Goal: Information Seeking & Learning: Find specific fact

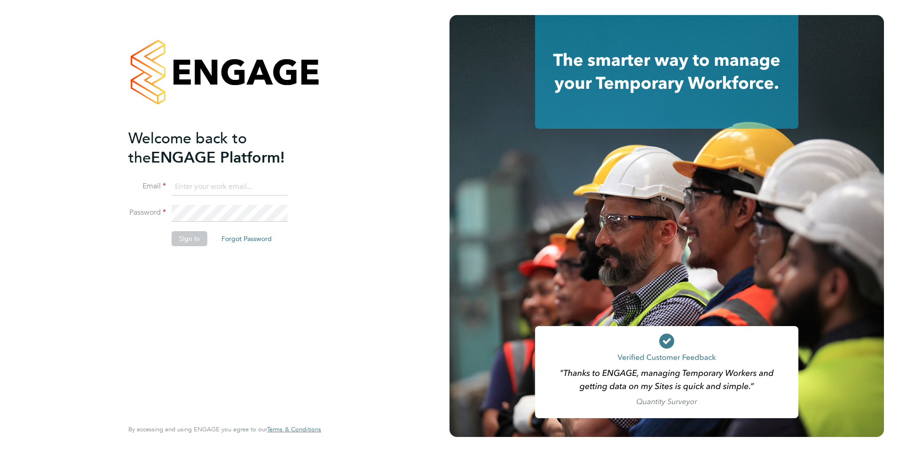
type input "sbeer@jarsolutions.co.uk"
click at [336, 226] on div "Welcome back to the ENGAGE Platform! Email sbeer@jarsolutions.co.uk Password Si…" at bounding box center [225, 226] width 230 height 452
click at [191, 241] on button "Sign In" at bounding box center [190, 238] width 36 height 15
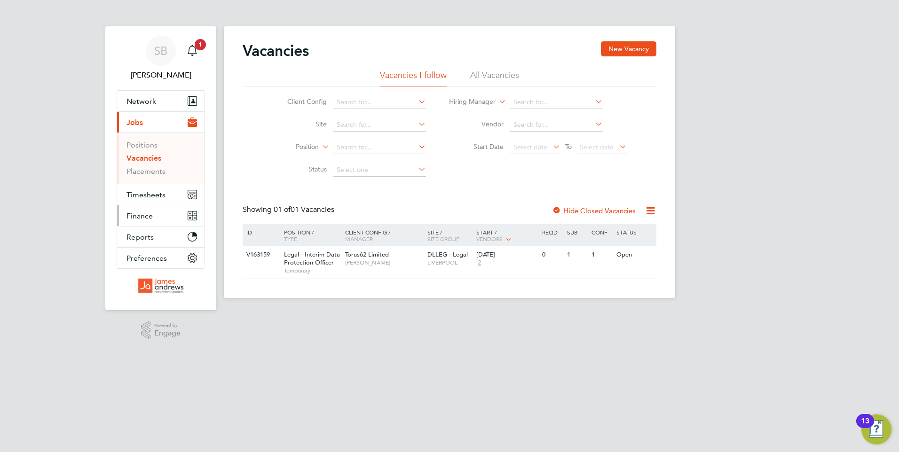
click at [133, 212] on span "Finance" at bounding box center [139, 216] width 26 height 9
click at [143, 215] on span "Finance" at bounding box center [139, 216] width 26 height 9
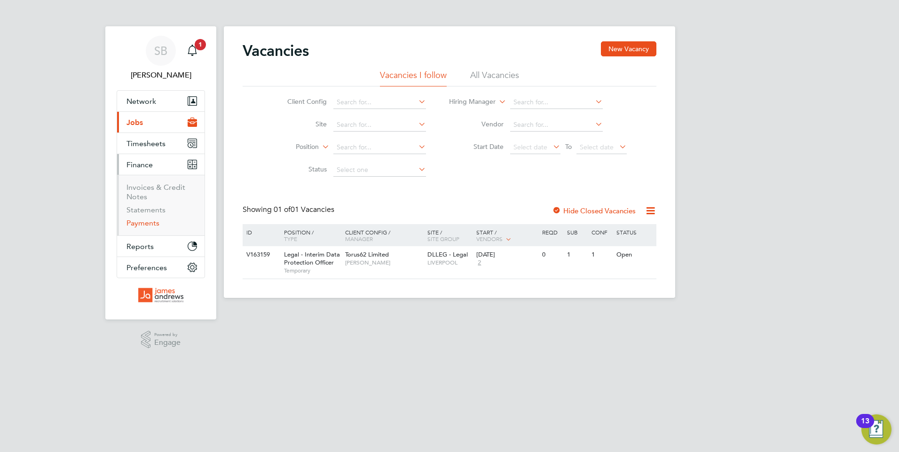
click at [144, 221] on link "Payments" at bounding box center [142, 223] width 33 height 9
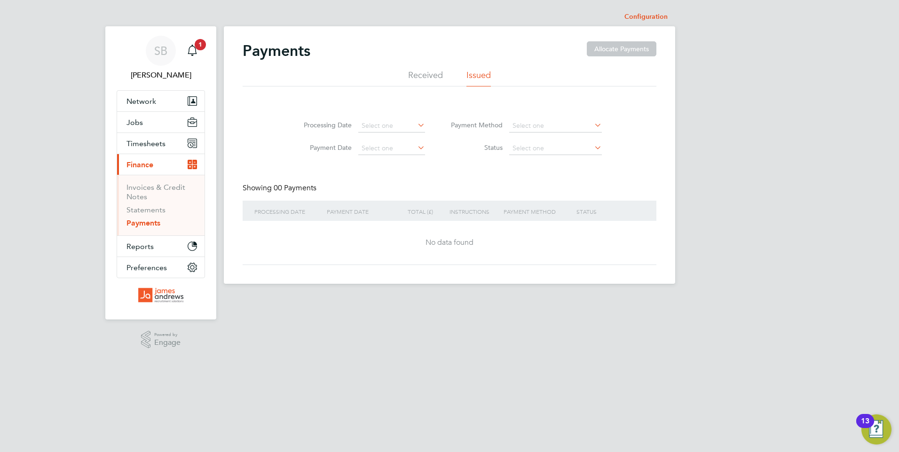
click at [417, 72] on li "Received" at bounding box center [425, 78] width 35 height 17
click at [151, 210] on link "Statements" at bounding box center [145, 210] width 39 height 9
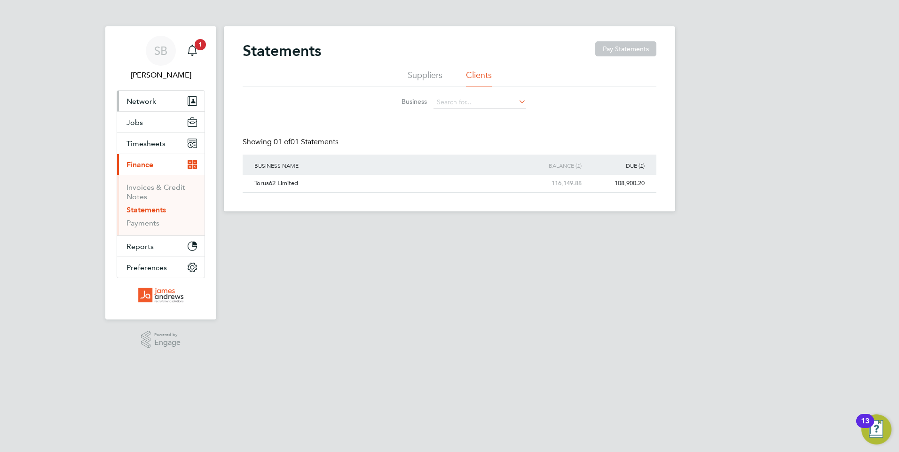
click at [139, 101] on span "Network" at bounding box center [141, 101] width 30 height 9
click at [138, 141] on span "Timesheets" at bounding box center [145, 143] width 39 height 9
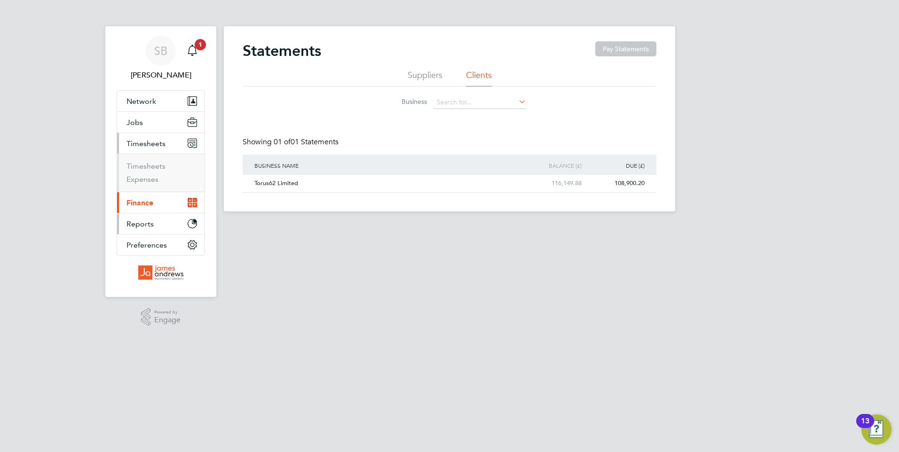
click at [136, 224] on span "Reports" at bounding box center [139, 224] width 27 height 9
click at [139, 167] on span "Finance" at bounding box center [139, 164] width 27 height 9
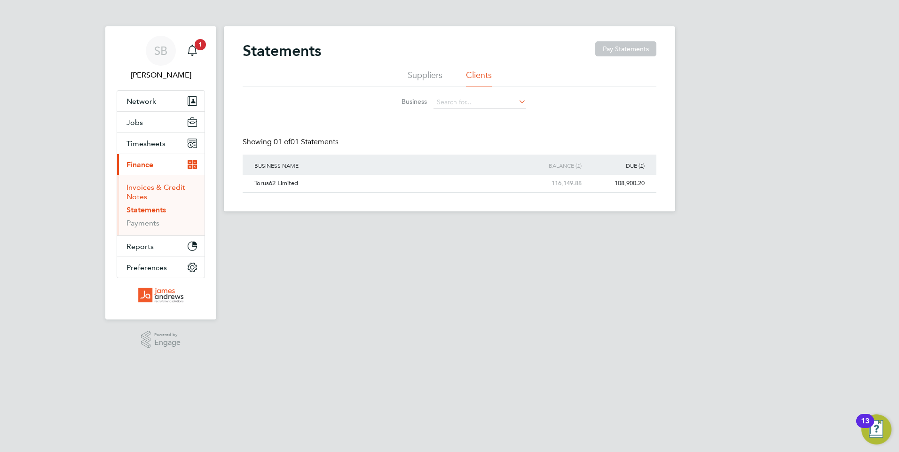
click at [144, 187] on link "Invoices & Credit Notes" at bounding box center [155, 192] width 59 height 18
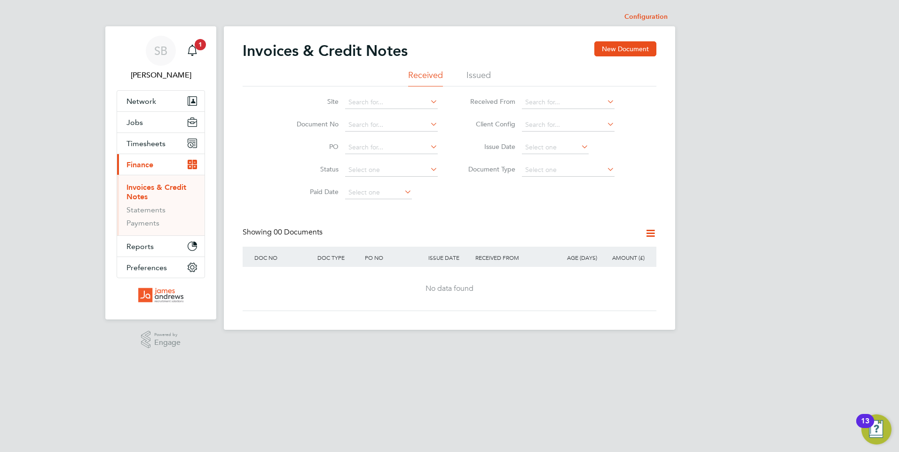
click at [474, 78] on li "Issued" at bounding box center [478, 78] width 24 height 17
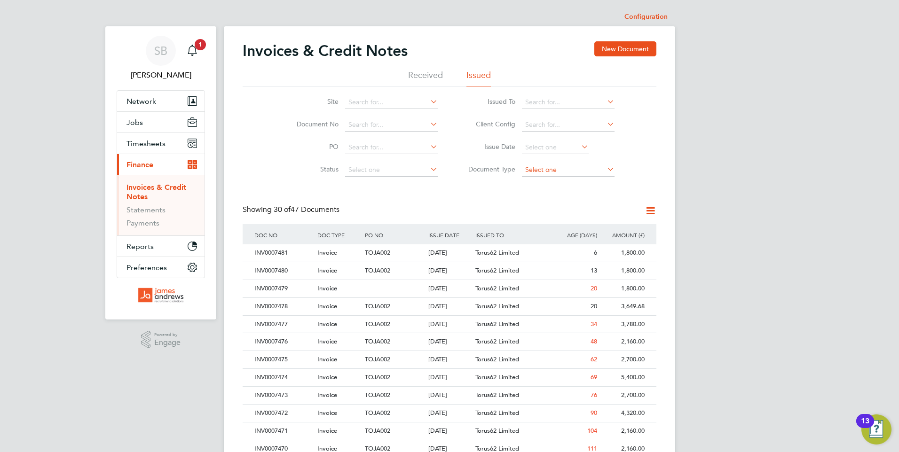
click at [533, 168] on input at bounding box center [568, 170] width 93 height 13
click at [304, 203] on div "Invoices & Credit Notes New Document Received Issued Site Document No PO Status…" at bounding box center [450, 419] width 414 height 756
click at [358, 126] on input at bounding box center [391, 125] width 93 height 13
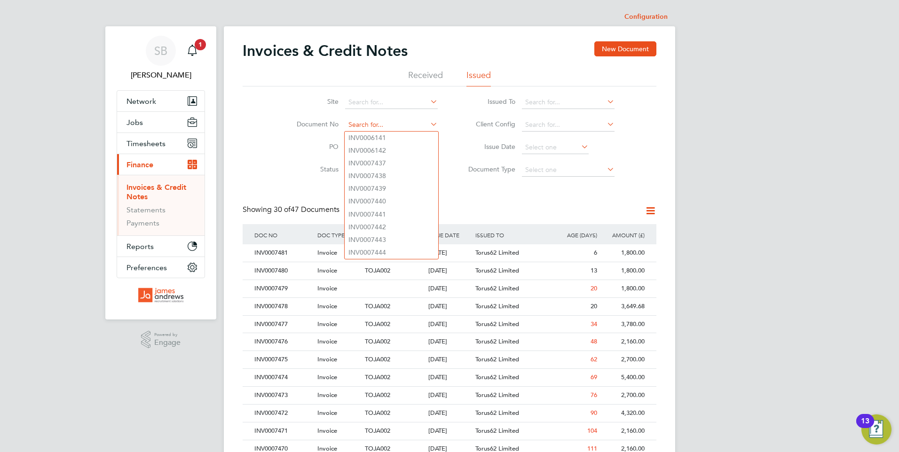
paste input "INV0007474"
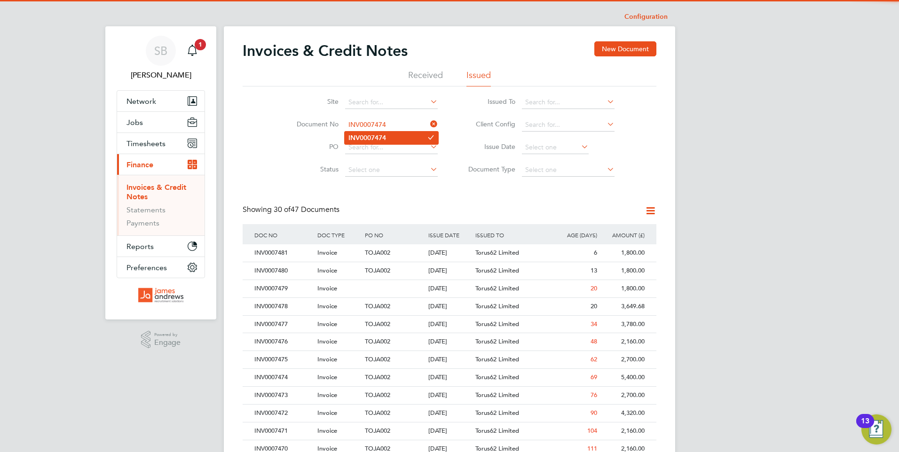
type input "INV0007474"
click at [378, 139] on b "INV0007474" at bounding box center [367, 138] width 38 height 8
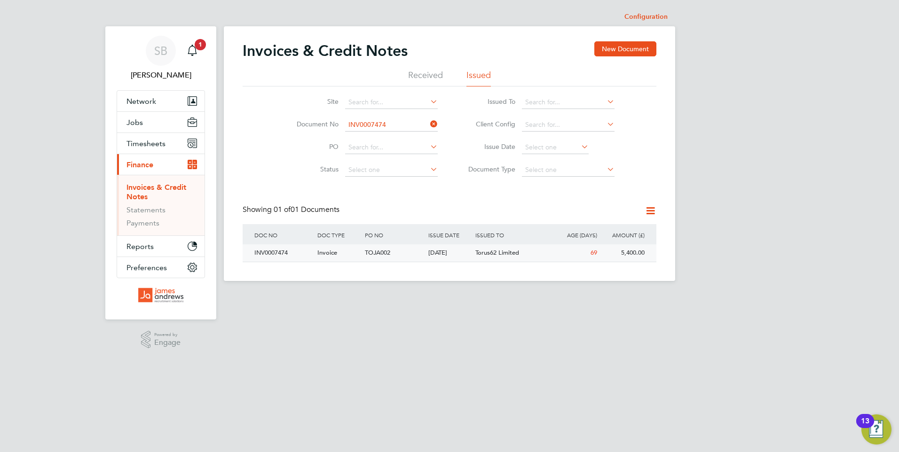
click at [541, 256] on div "Torus62 Limited" at bounding box center [512, 253] width 79 height 17
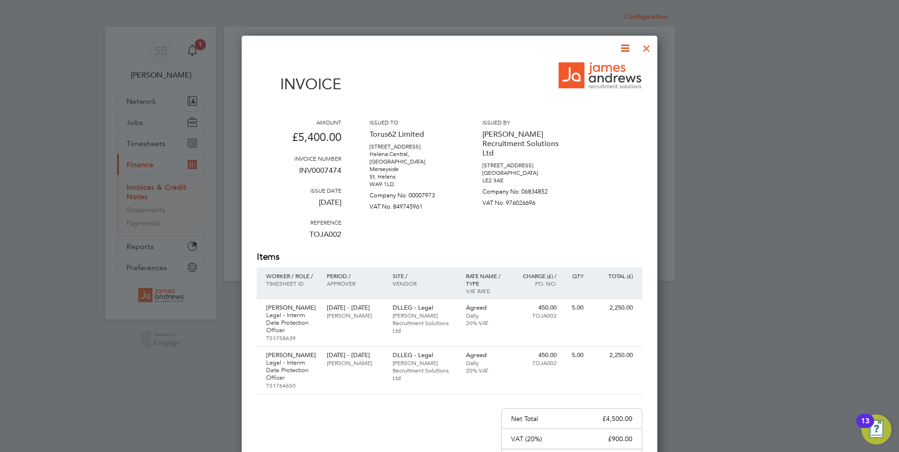
click at [643, 47] on div at bounding box center [646, 46] width 17 height 17
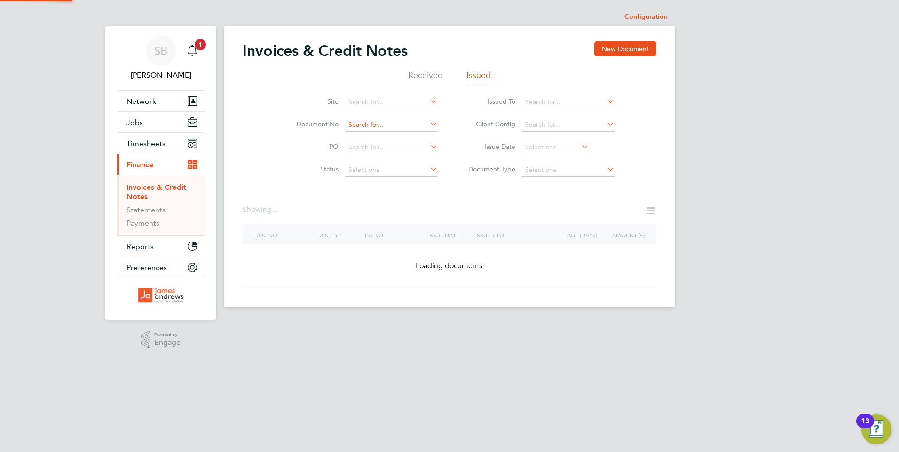
click at [395, 122] on input at bounding box center [391, 125] width 93 height 13
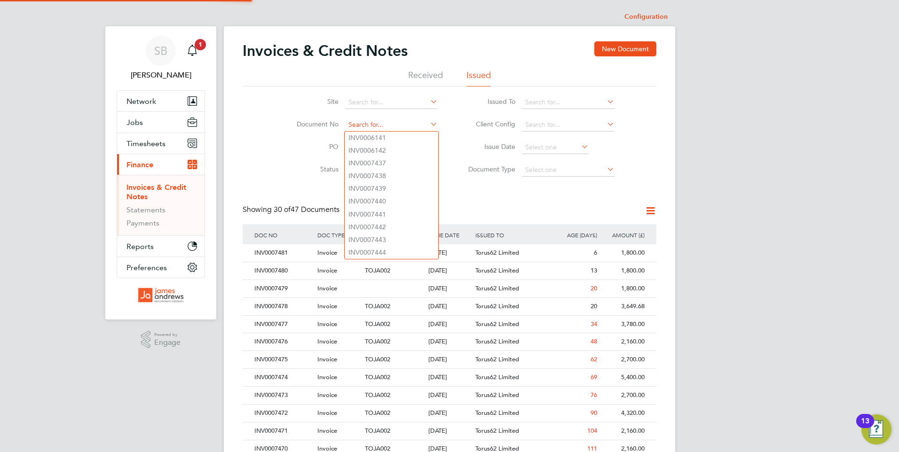
scroll to position [18, 64]
paste input "INV0007475"
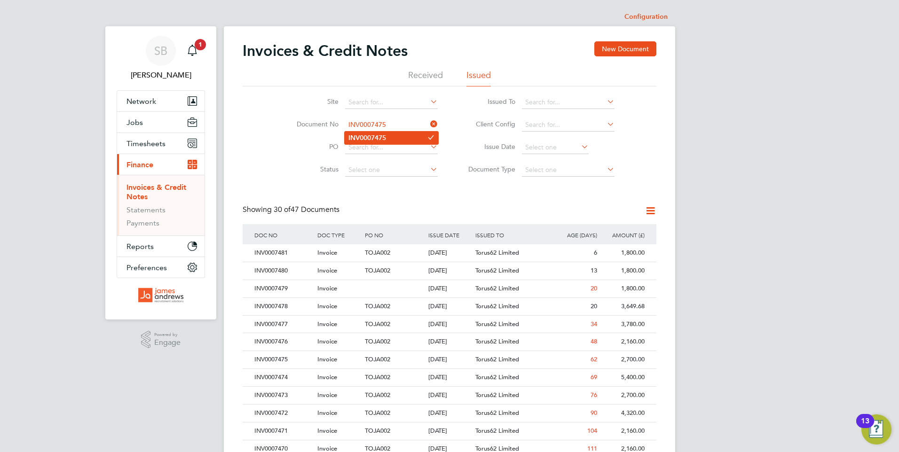
type input "INV0007475"
click at [367, 140] on b "INV0007475" at bounding box center [367, 138] width 38 height 8
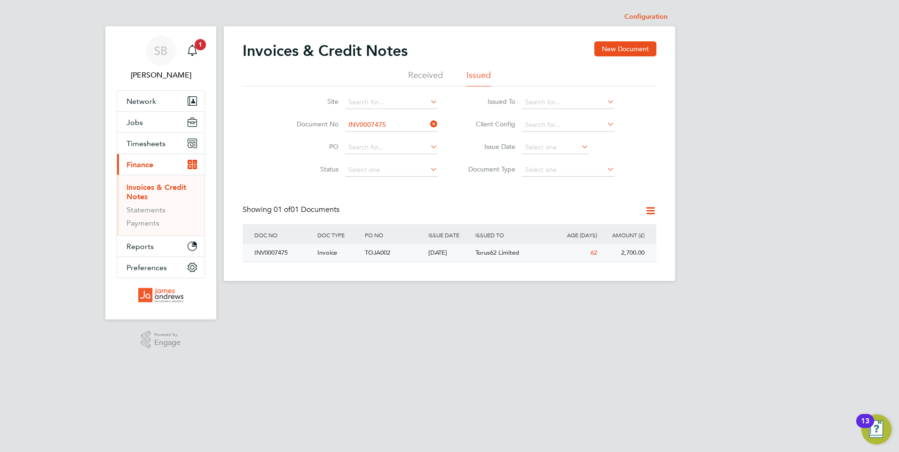
click at [298, 254] on div "INV0007475" at bounding box center [283, 253] width 63 height 17
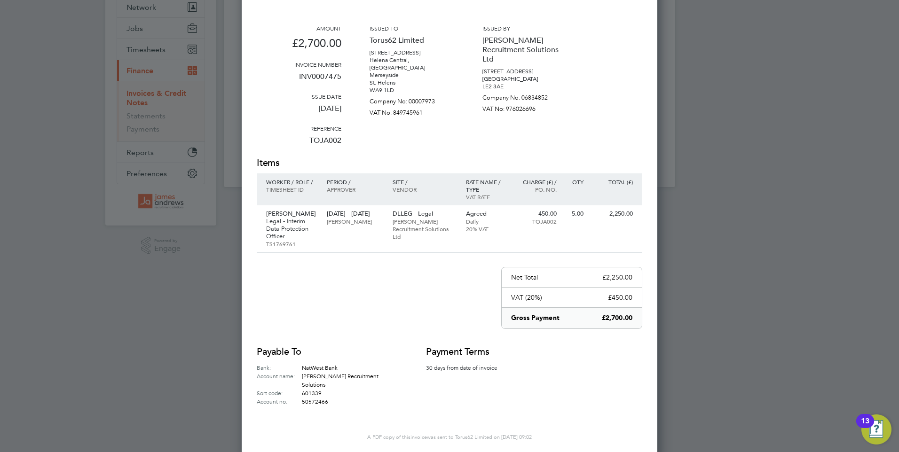
click at [505, 185] on p "Rate name / type" at bounding box center [486, 185] width 41 height 15
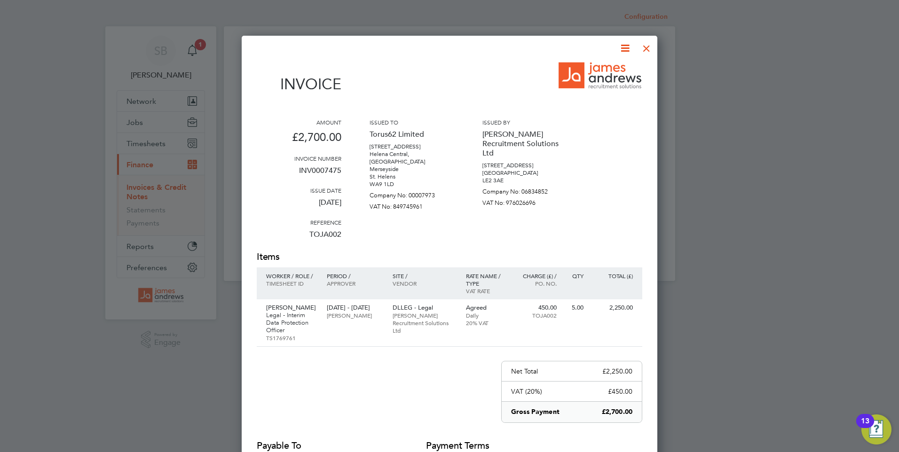
click at [648, 49] on div at bounding box center [646, 46] width 17 height 17
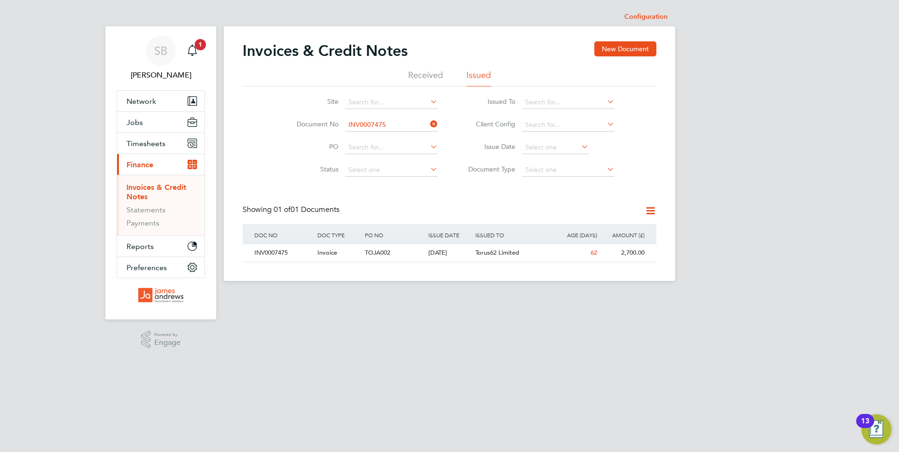
click at [640, 296] on html "SB [PERSON_NAME] Notifications 1 Applications: Network Team Members Businesses …" at bounding box center [449, 148] width 899 height 296
click at [428, 123] on icon at bounding box center [428, 124] width 0 height 13
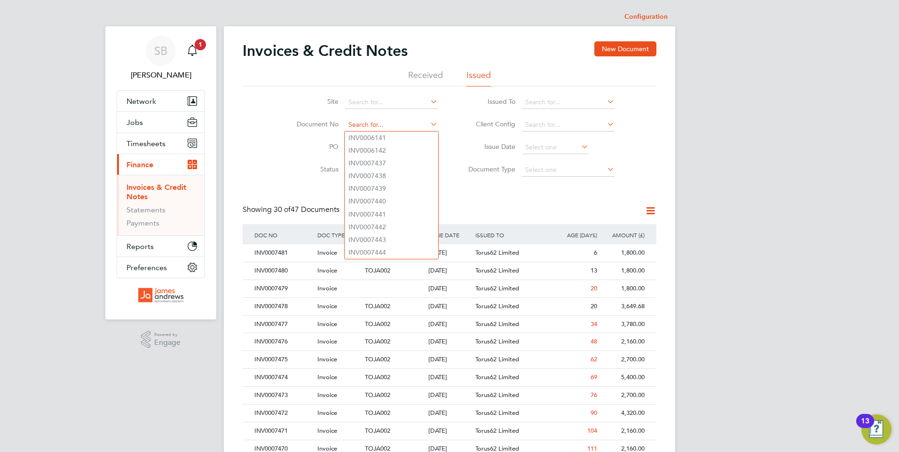
paste input "INV0007476"
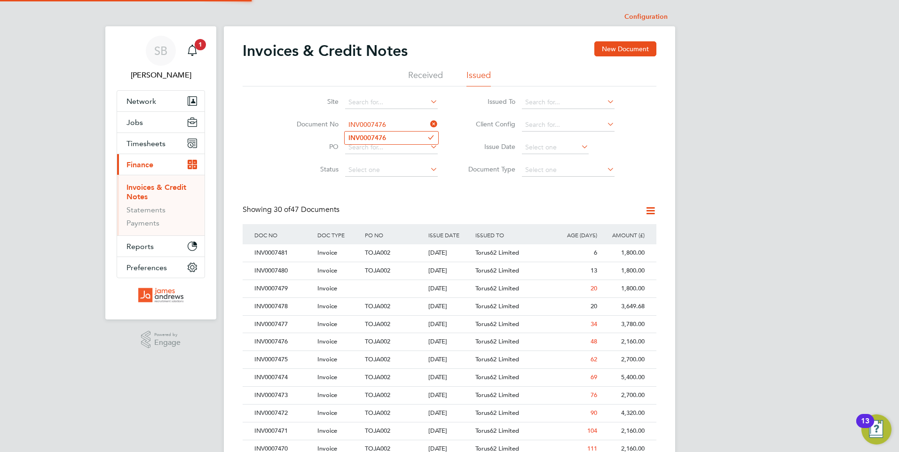
type input "INV0007476"
click at [387, 135] on li "INV0007476" at bounding box center [392, 138] width 94 height 13
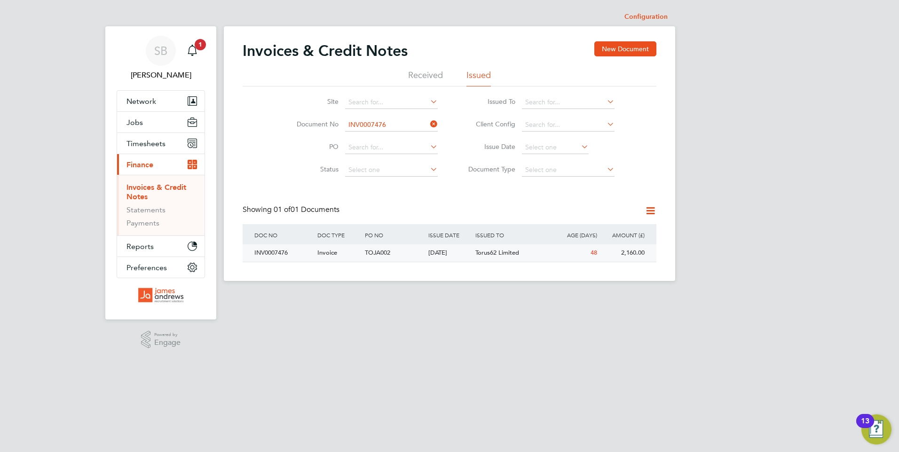
click at [519, 257] on div "Torus62 Limited" at bounding box center [512, 253] width 79 height 17
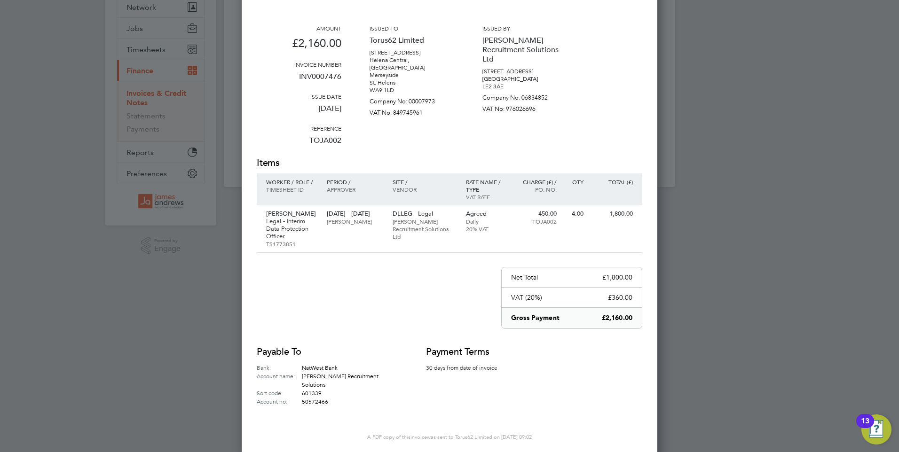
click at [545, 142] on div "Issued by [PERSON_NAME] Recruitment Solutions Ltd [STREET_ADDRESS] [GEOGRAPHIC_…" at bounding box center [524, 90] width 85 height 132
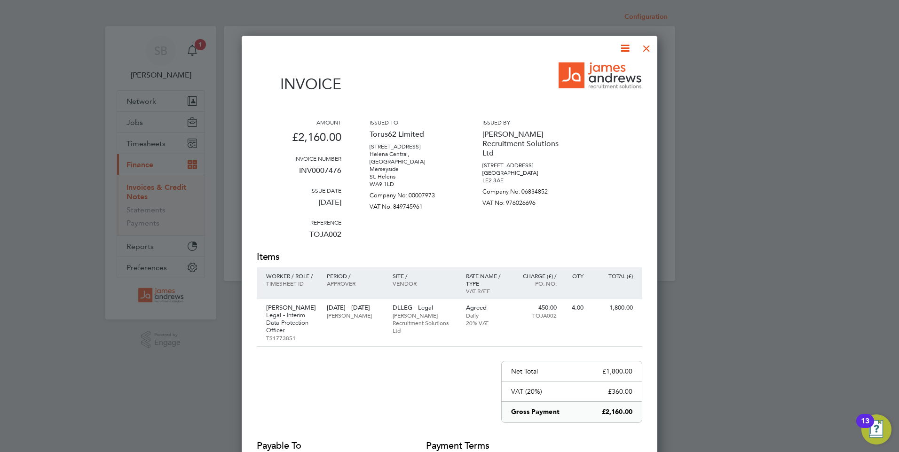
click at [648, 47] on div at bounding box center [646, 46] width 17 height 17
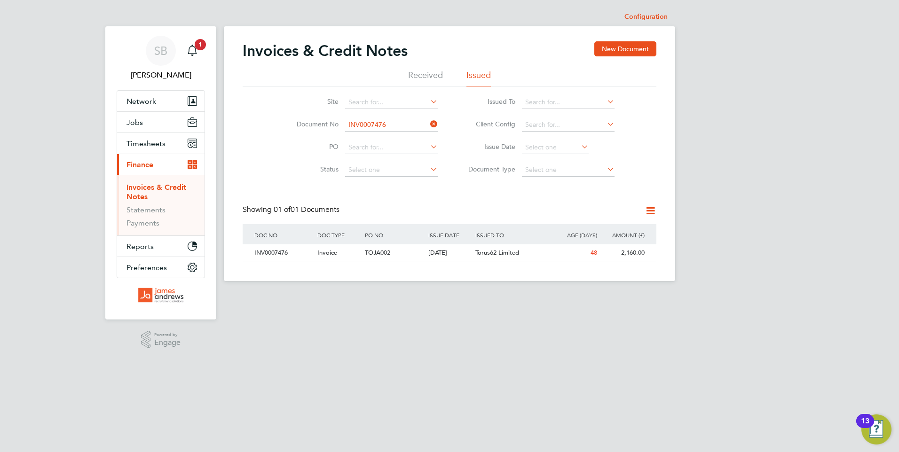
drag, startPoint x: 432, startPoint y: 122, endPoint x: 357, endPoint y: 120, distance: 75.3
click at [428, 122] on icon at bounding box center [428, 124] width 0 height 13
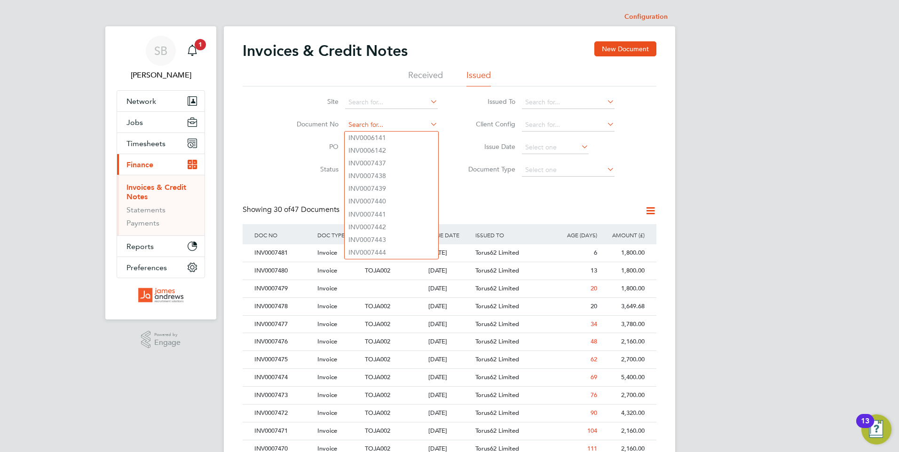
paste input "INV0007477"
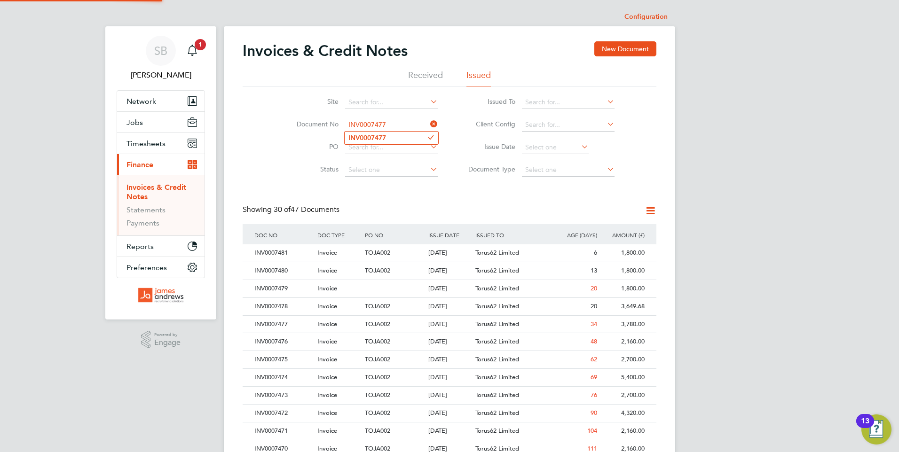
type input "INV0007477"
click at [372, 137] on b "INV0007477" at bounding box center [367, 138] width 38 height 8
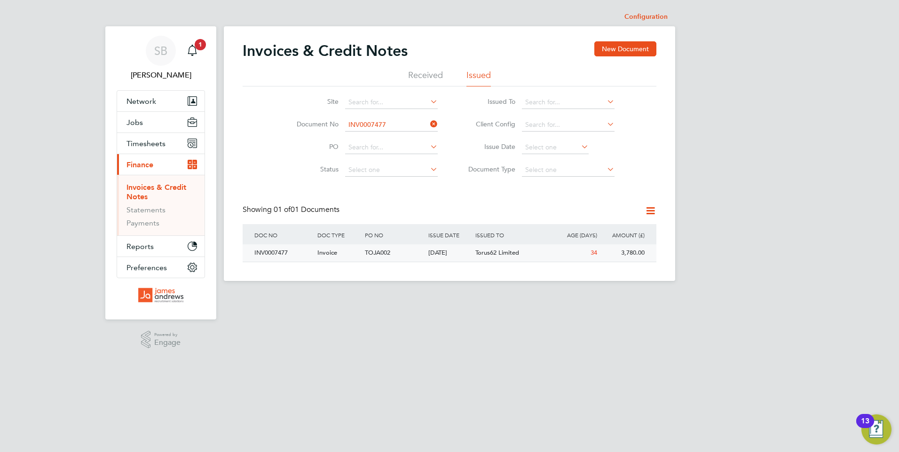
click at [517, 252] on span "Torus62 Limited" at bounding box center [497, 253] width 44 height 8
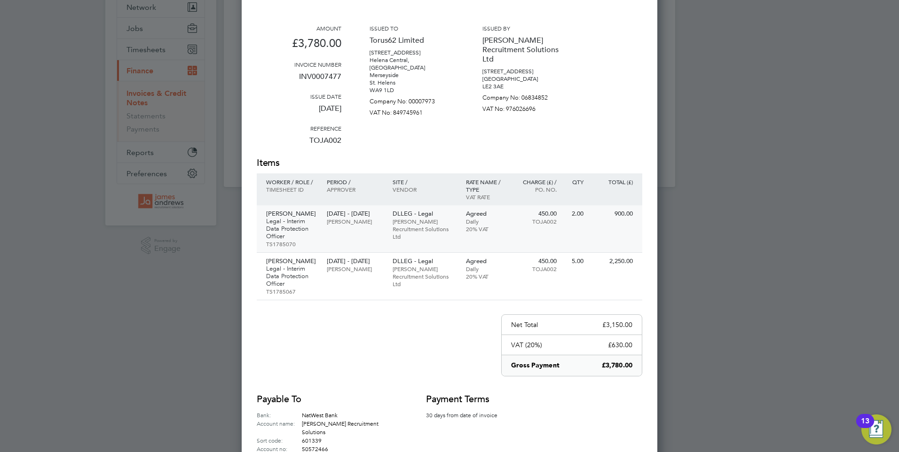
drag, startPoint x: 432, startPoint y: 206, endPoint x: 424, endPoint y: 206, distance: 8.0
click at [432, 206] on div "DLLEG - Legal [PERSON_NAME] Recruitment Solutions Ltd" at bounding box center [424, 226] width 73 height 40
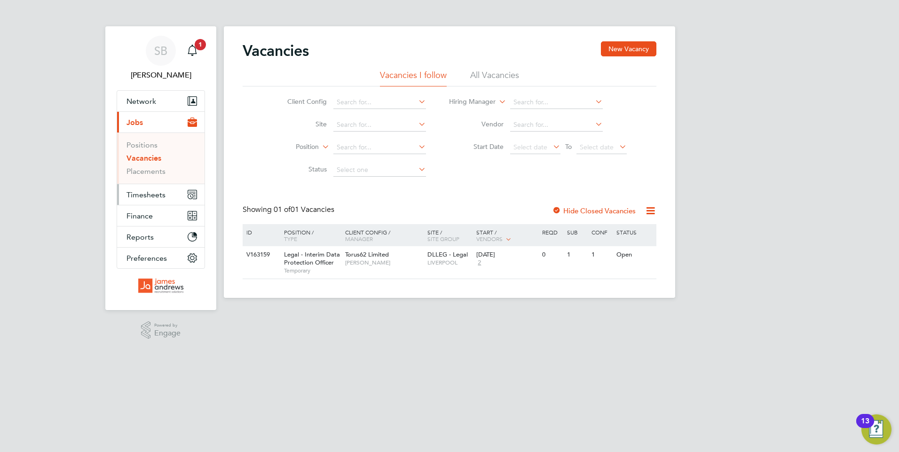
click at [146, 198] on span "Timesheets" at bounding box center [145, 194] width 39 height 9
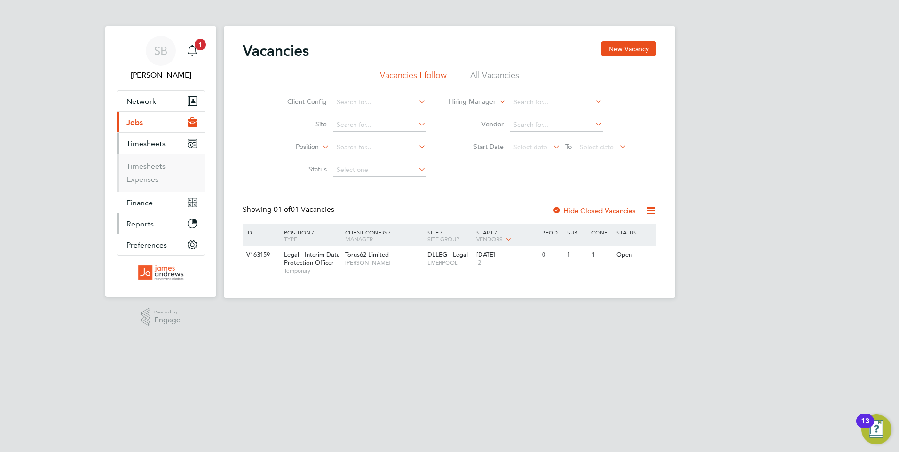
click at [138, 225] on span "Reports" at bounding box center [139, 224] width 27 height 9
click at [141, 158] on button "Finance" at bounding box center [160, 164] width 87 height 21
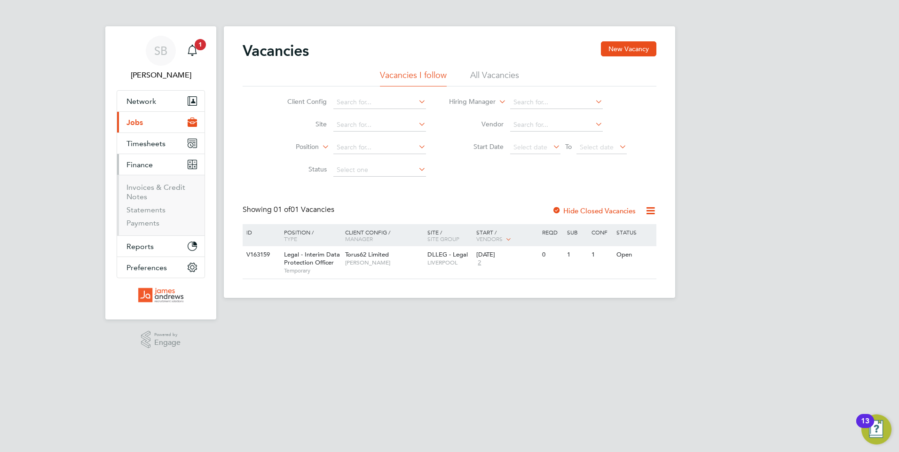
click at [156, 182] on ul "Invoices & Credit Notes Statements Payments" at bounding box center [160, 205] width 87 height 61
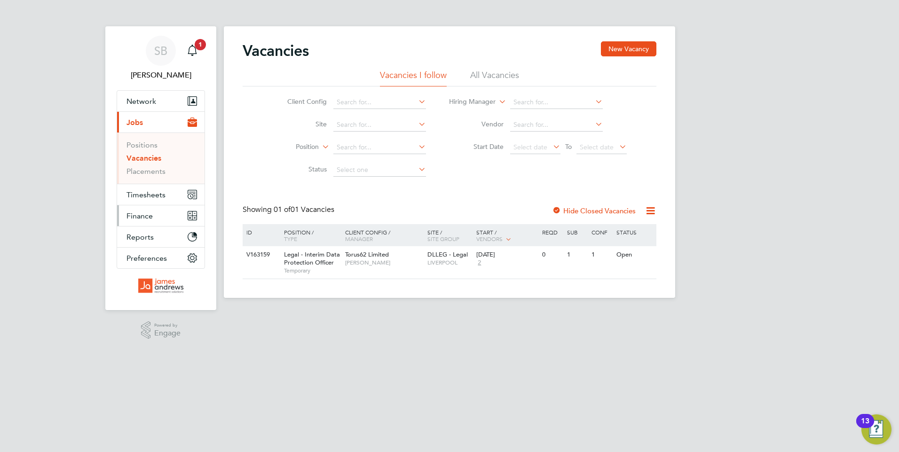
click at [142, 220] on span "Finance" at bounding box center [139, 216] width 26 height 9
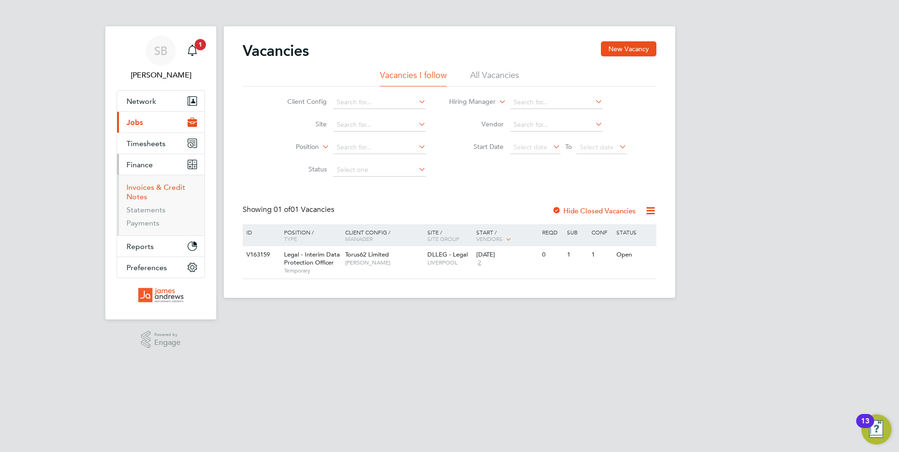
click at [150, 187] on link "Invoices & Credit Notes" at bounding box center [155, 192] width 59 height 18
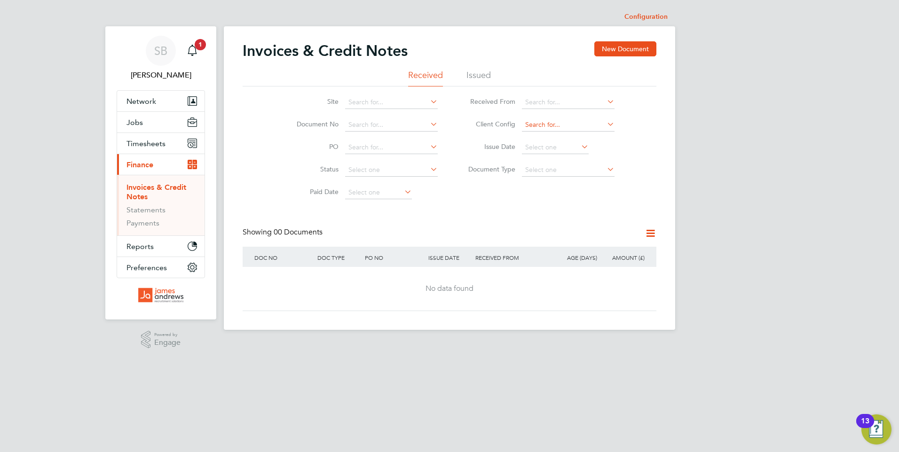
click at [539, 120] on input at bounding box center [568, 125] width 93 height 13
click at [540, 136] on li "Torus62 Limited" at bounding box center [569, 138] width 94 height 13
type input "Torus62 Limited"
click at [508, 226] on div "Invoices & Credit Notes New Document Received Issued Site Document No PO Status…" at bounding box center [450, 176] width 414 height 270
click at [368, 191] on input at bounding box center [378, 192] width 67 height 13
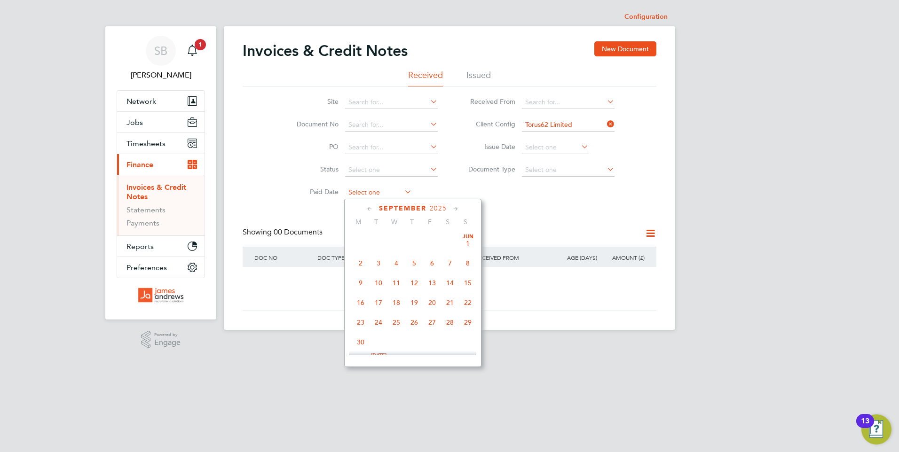
scroll to position [285, 0]
click at [595, 211] on div "Invoices & Credit Notes New Document Received Issued Site Document No PO Status…" at bounding box center [450, 176] width 414 height 270
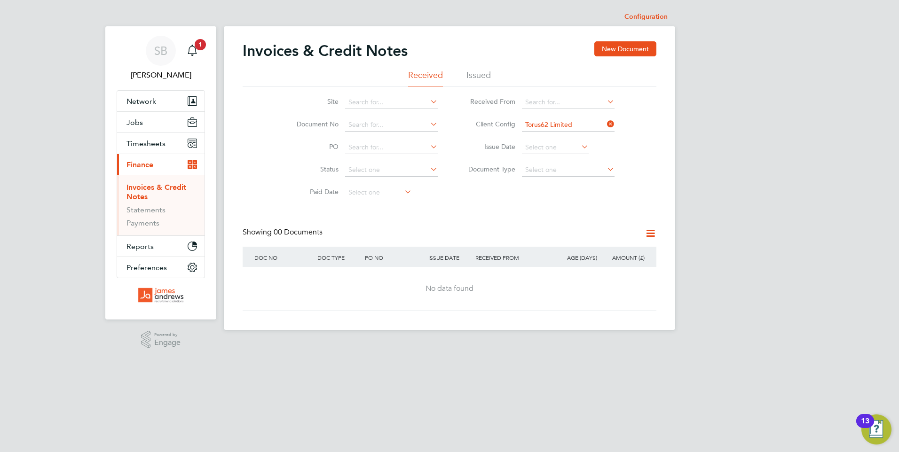
click at [570, 139] on li "Issue Date" at bounding box center [538, 147] width 177 height 23
click at [568, 147] on input at bounding box center [555, 147] width 67 height 13
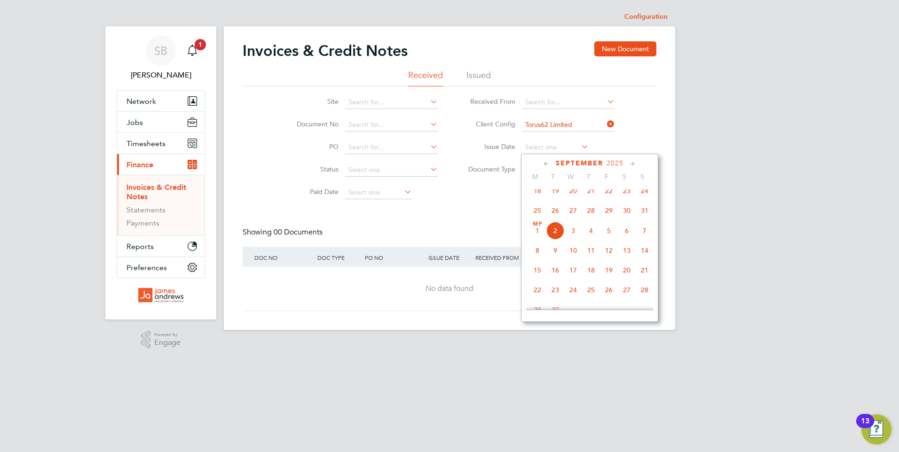
click at [548, 162] on icon at bounding box center [546, 164] width 9 height 10
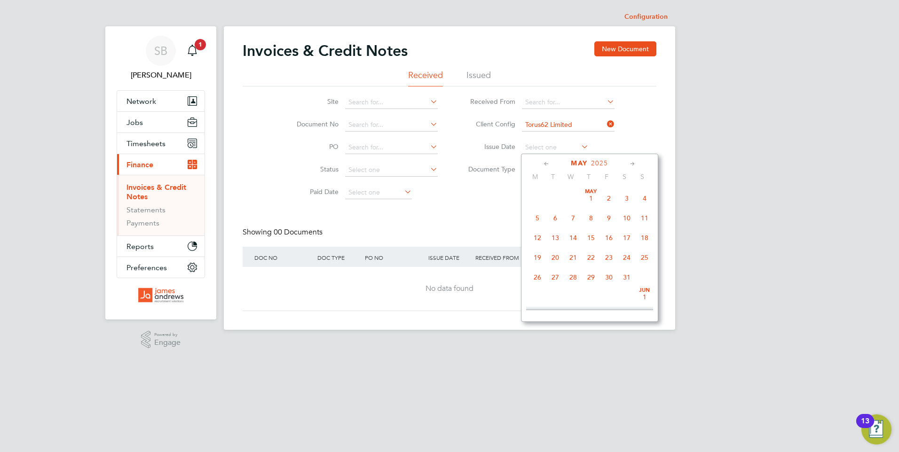
click at [548, 162] on icon at bounding box center [546, 164] width 9 height 10
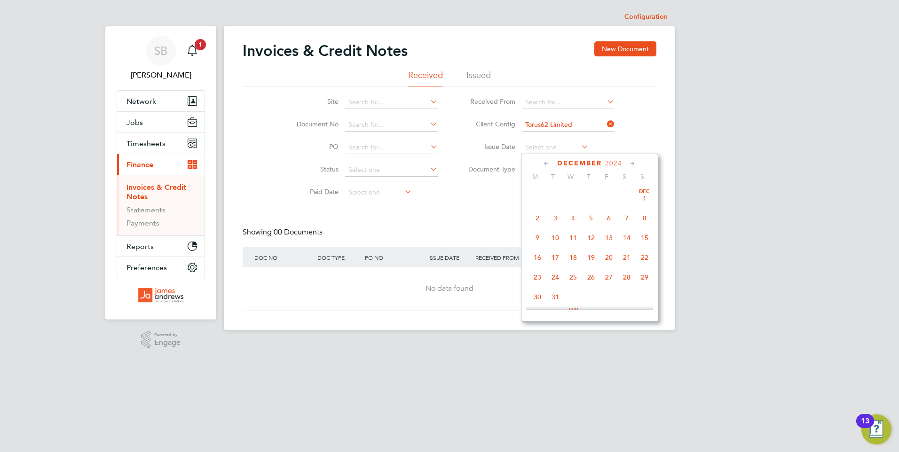
click at [635, 164] on icon at bounding box center [632, 164] width 9 height 10
click at [575, 198] on span "Jan 1" at bounding box center [573, 196] width 18 height 18
type input "01 Jan 2025"
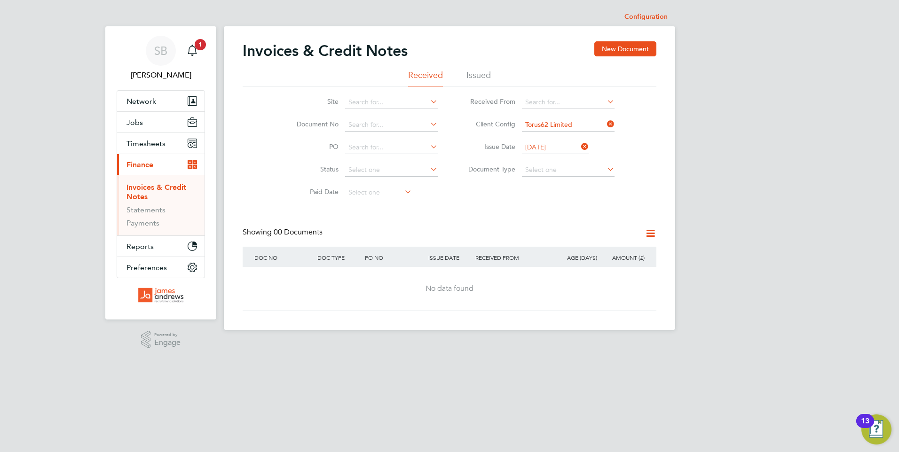
click at [579, 146] on icon at bounding box center [579, 146] width 0 height 13
click at [477, 79] on li "Issued" at bounding box center [478, 78] width 24 height 17
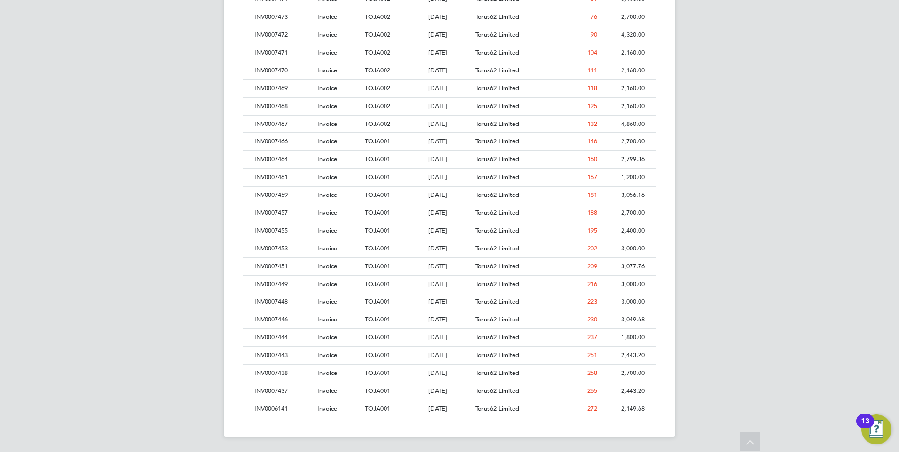
click at [25, 376] on div "SB Stephanie Beer Notifications 1 Applications: Network Team Members Businesses…" at bounding box center [449, 45] width 899 height 813
click at [449, 327] on div "15 Jan 2025" at bounding box center [449, 319] width 47 height 17
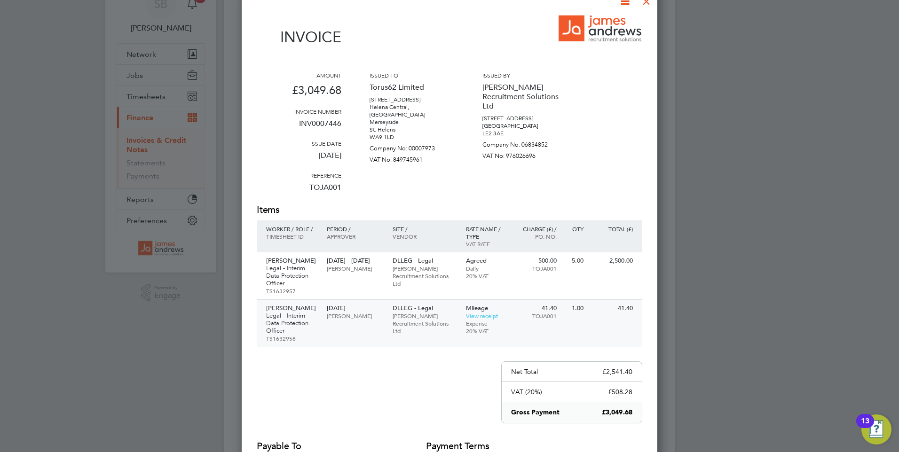
scroll to position [141, 0]
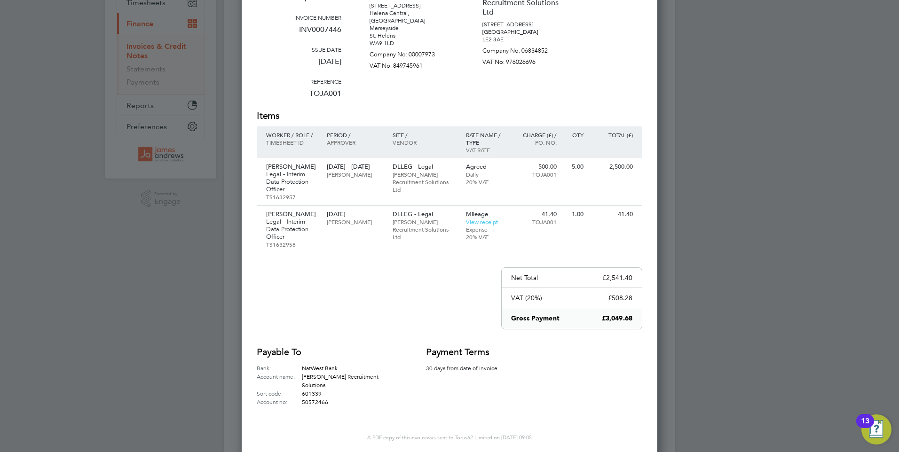
click at [424, 323] on div "Invoice Amount £3,049.68 Invoice number INV0007446 Issue date 15 Jan 2025 Refer…" at bounding box center [450, 164] width 386 height 486
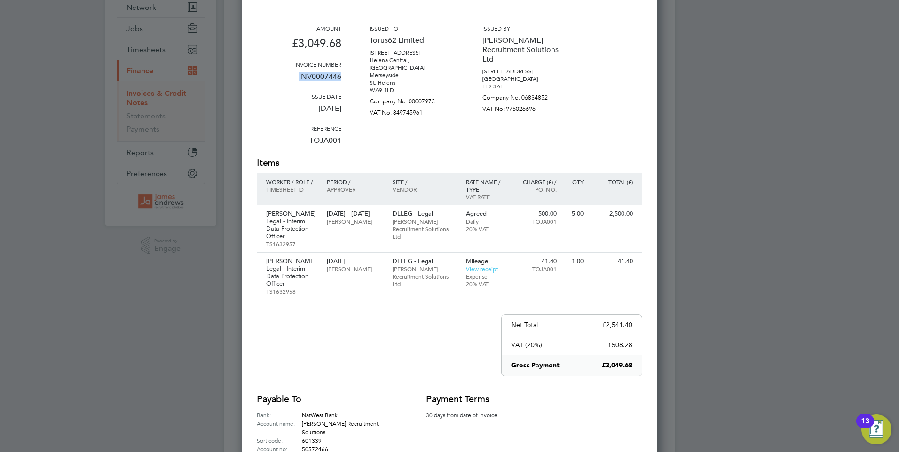
drag, startPoint x: 299, startPoint y: 75, endPoint x: 340, endPoint y: 77, distance: 41.4
click at [340, 77] on p "INV0007446" at bounding box center [299, 80] width 85 height 24
copy p "INV0007446"
click at [425, 328] on div "Invoice Amount £3,049.68 Invoice number INV0007446 Issue date 15 Jan 2025 Refer…" at bounding box center [450, 211] width 386 height 486
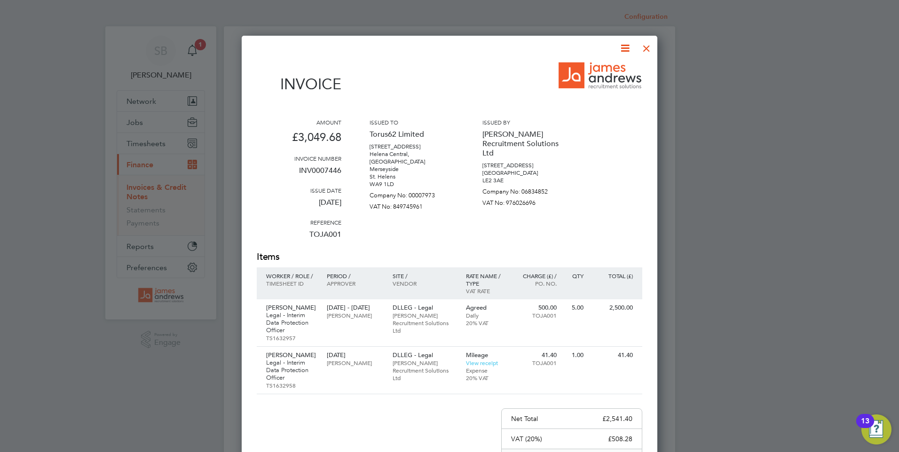
scroll to position [188, 0]
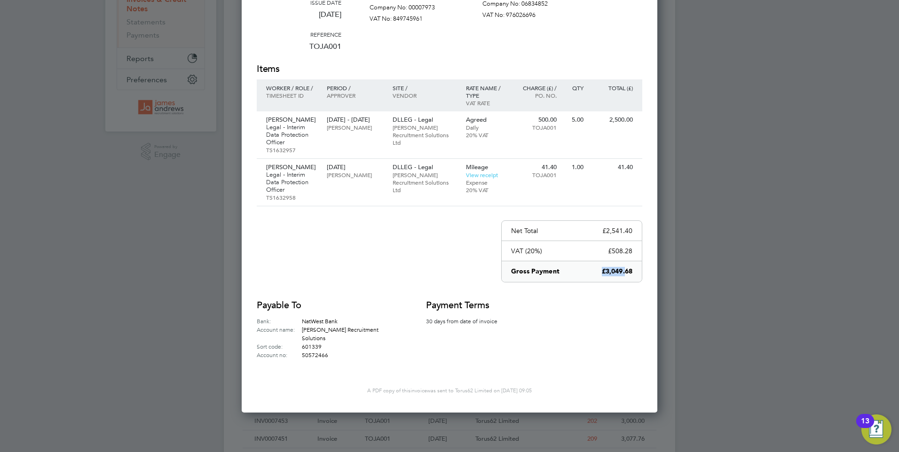
drag, startPoint x: 600, startPoint y: 273, endPoint x: 630, endPoint y: 279, distance: 30.8
click at [630, 278] on div "Gross Payment £3,049.68" at bounding box center [572, 271] width 140 height 21
drag, startPoint x: 630, startPoint y: 279, endPoint x: 623, endPoint y: 297, distance: 18.8
click at [623, 299] on div "Payable to Bank: NatWest Bank Account name: James Andrews Recruitment Solutions…" at bounding box center [450, 329] width 386 height 60
drag, startPoint x: 815, startPoint y: 335, endPoint x: 809, endPoint y: 335, distance: 5.7
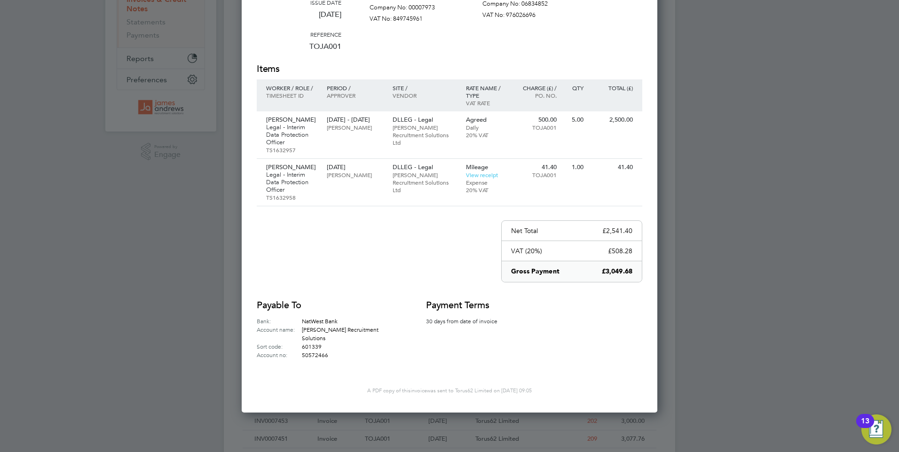
click at [815, 335] on div at bounding box center [449, 226] width 899 height 452
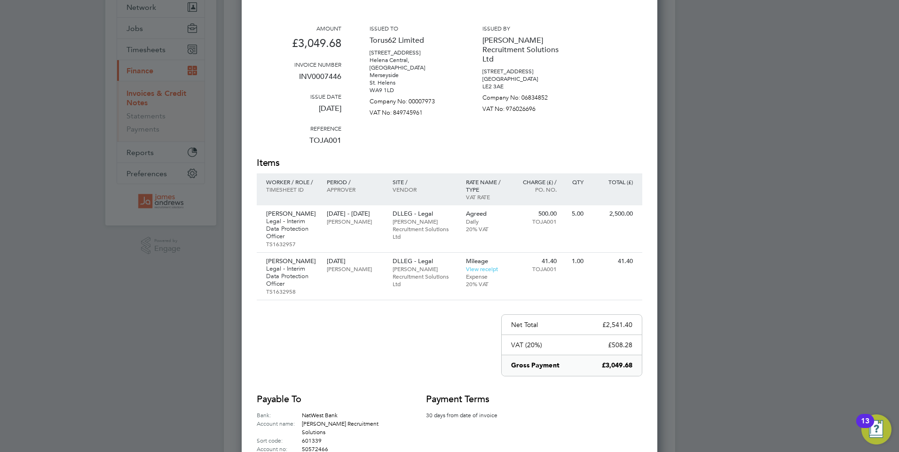
scroll to position [0, 0]
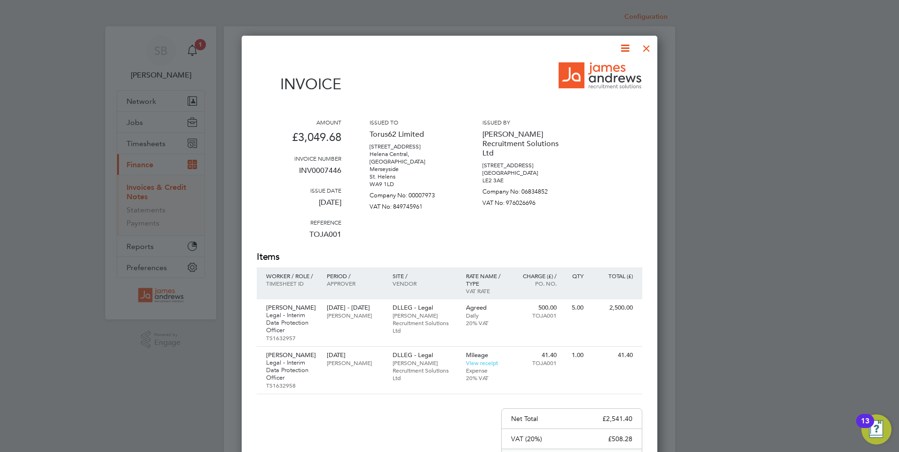
click at [652, 46] on div at bounding box center [646, 46] width 17 height 17
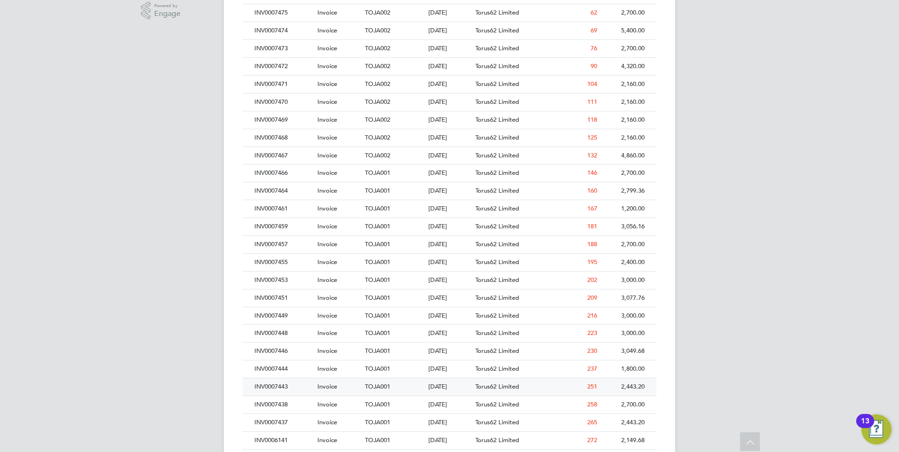
scroll to position [361, 0]
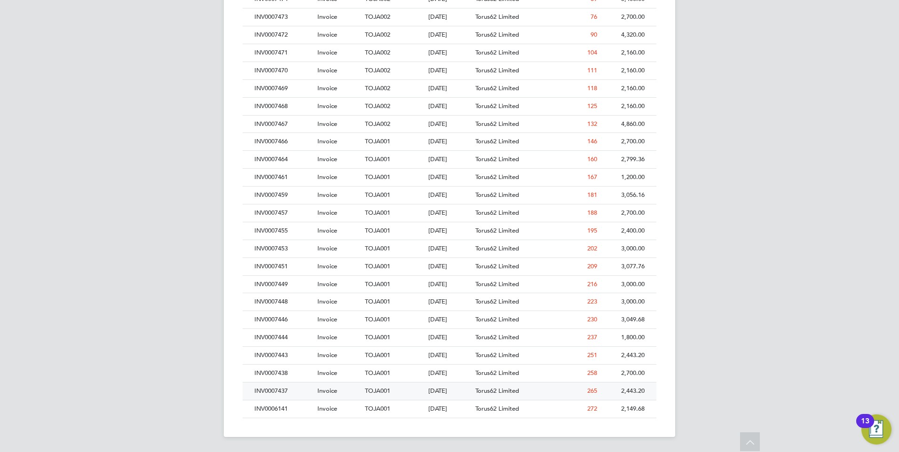
click at [279, 389] on div "INV0007437" at bounding box center [283, 391] width 63 height 17
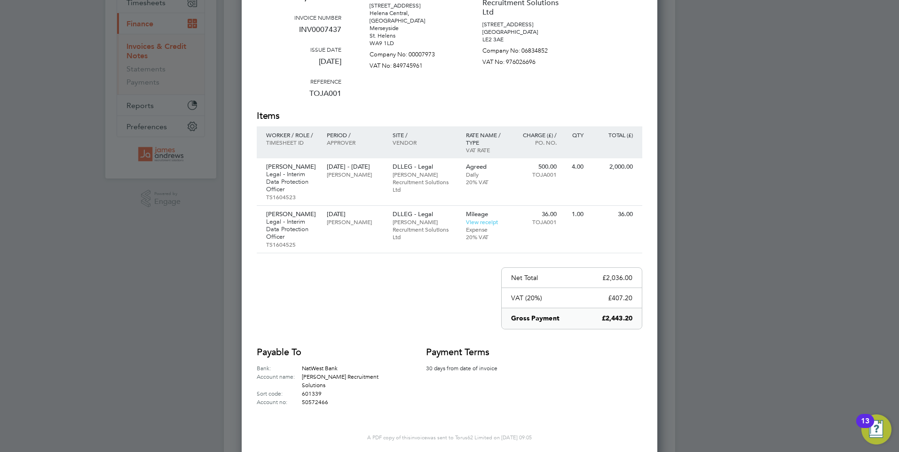
scroll to position [94, 0]
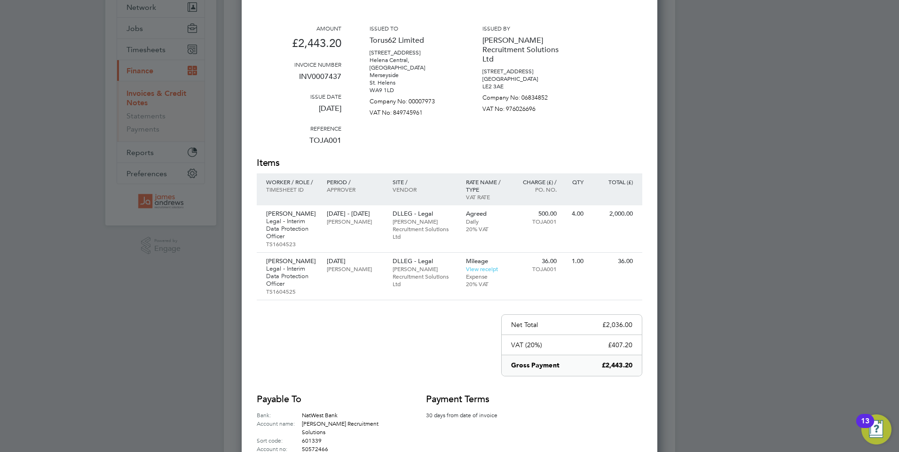
click at [301, 75] on p "INV0007437" at bounding box center [299, 80] width 85 height 24
drag, startPoint x: 298, startPoint y: 76, endPoint x: 340, endPoint y: 78, distance: 42.8
click at [340, 78] on p "INV0007437" at bounding box center [299, 80] width 85 height 24
drag, startPoint x: 340, startPoint y: 78, endPoint x: 334, endPoint y: 77, distance: 6.7
copy p "INV0007437"
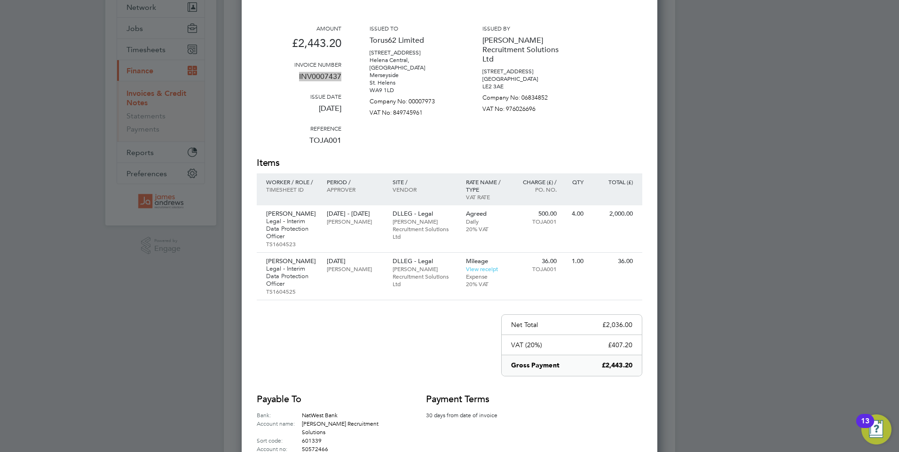
scroll to position [0, 0]
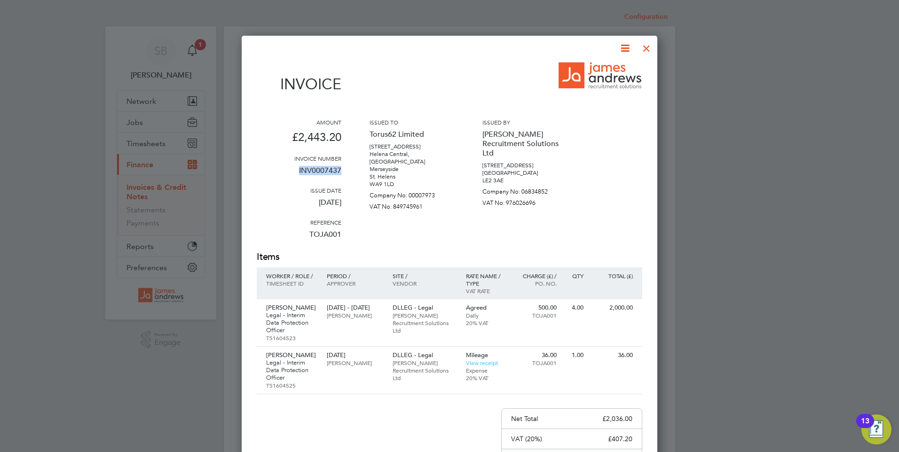
drag, startPoint x: 649, startPoint y: 45, endPoint x: 663, endPoint y: 56, distance: 18.1
click at [649, 45] on div at bounding box center [646, 46] width 17 height 17
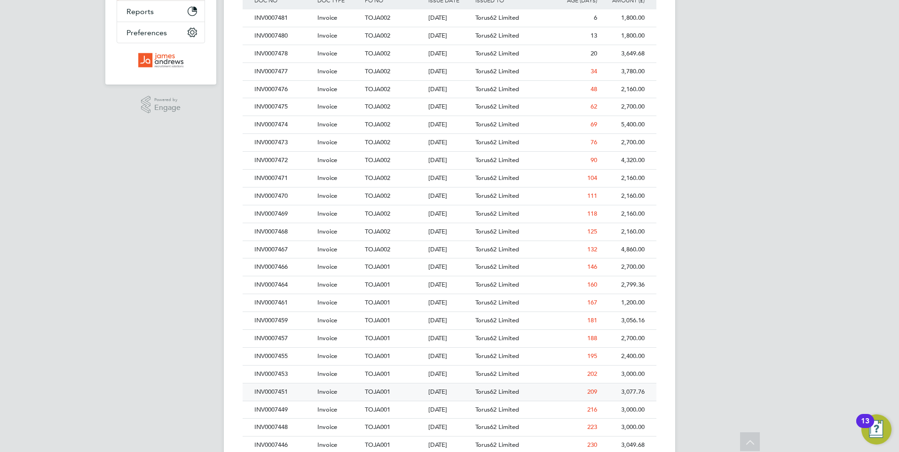
scroll to position [329, 0]
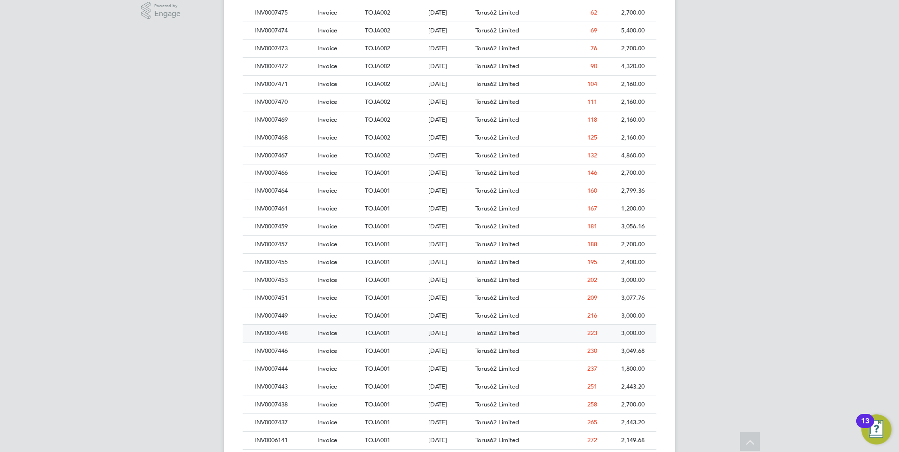
click at [279, 335] on div "INV0007448" at bounding box center [283, 333] width 63 height 17
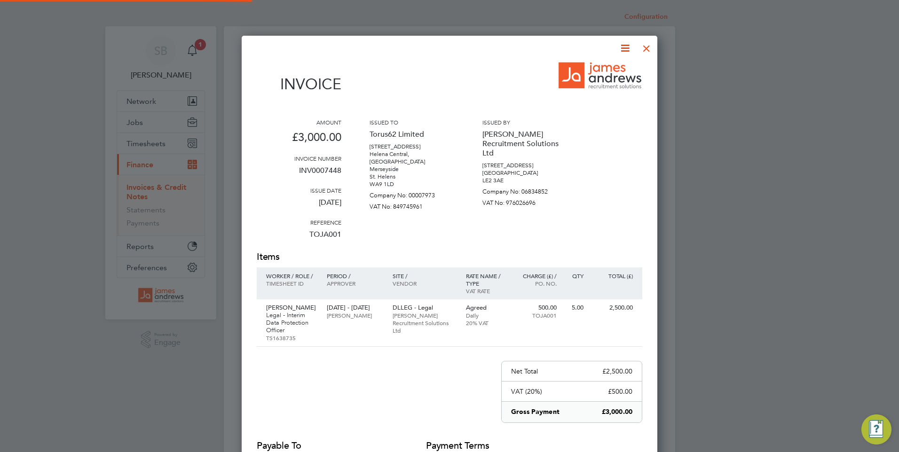
scroll to position [515, 416]
drag, startPoint x: 648, startPoint y: 48, endPoint x: 648, endPoint y: 53, distance: 4.7
click at [647, 50] on div at bounding box center [646, 46] width 17 height 17
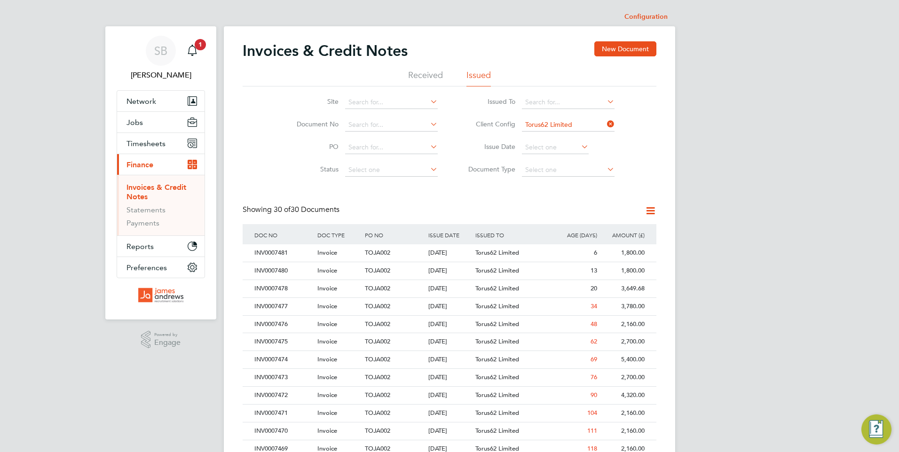
click at [725, 190] on div "SB Stephanie Beer Notifications 1 Applications: Network Team Members Businesses…" at bounding box center [449, 406] width 899 height 813
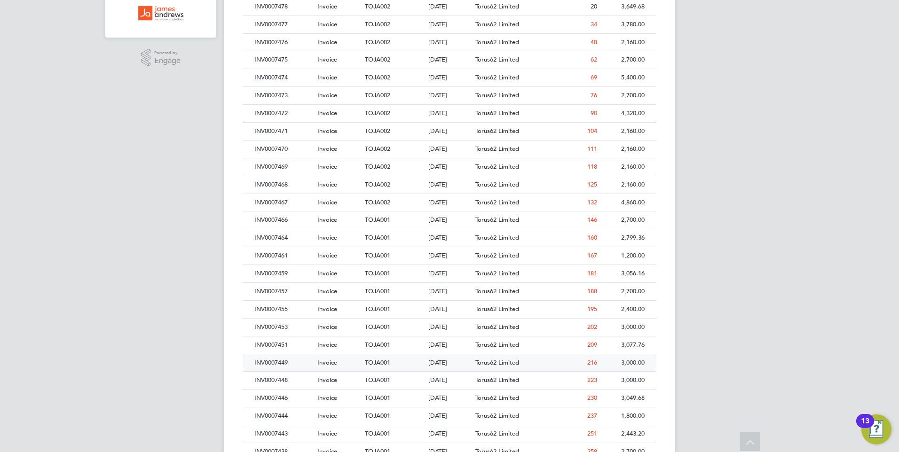
scroll to position [361, 0]
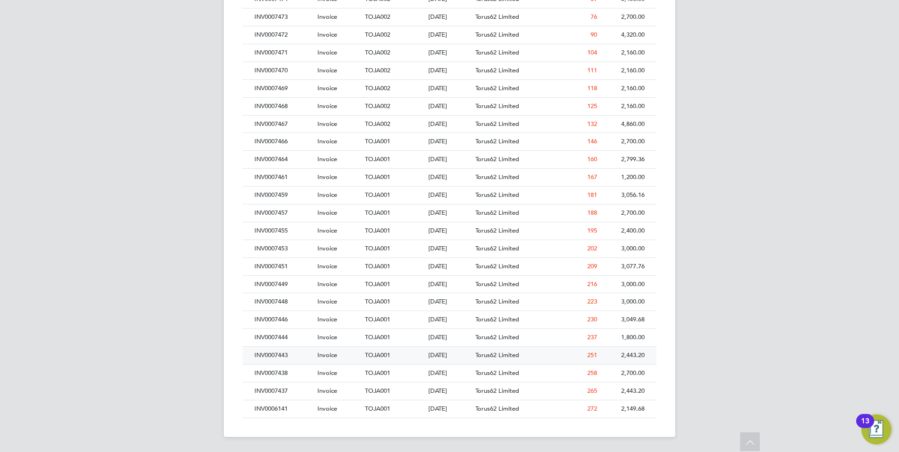
click at [309, 353] on div "INV0007443" at bounding box center [283, 355] width 63 height 17
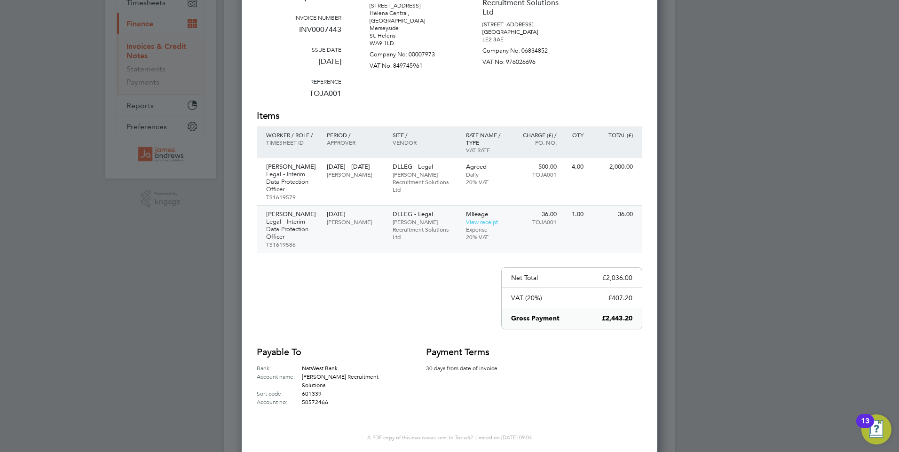
scroll to position [94, 0]
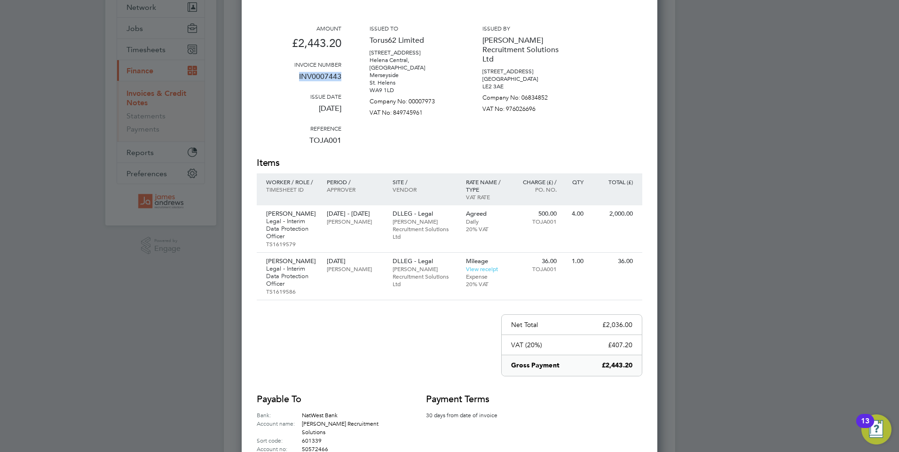
drag, startPoint x: 341, startPoint y: 75, endPoint x: 298, endPoint y: 74, distance: 43.3
click at [298, 74] on div "Amount £2,443.20 Invoice number INV0007443 Issue date 25 Dec 2024 Reference TOJ…" at bounding box center [450, 90] width 386 height 132
drag, startPoint x: 298, startPoint y: 74, endPoint x: 308, endPoint y: 79, distance: 10.5
copy p "INV0007443"
